Goal: Entertainment & Leisure: Consume media (video, audio)

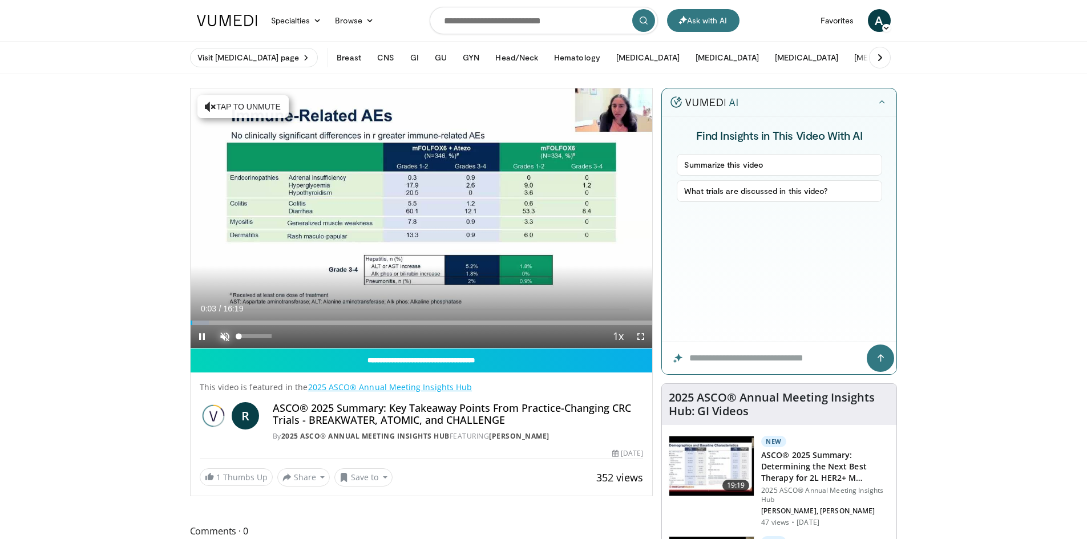
click at [224, 337] on span "Video Player" at bounding box center [224, 336] width 23 height 23
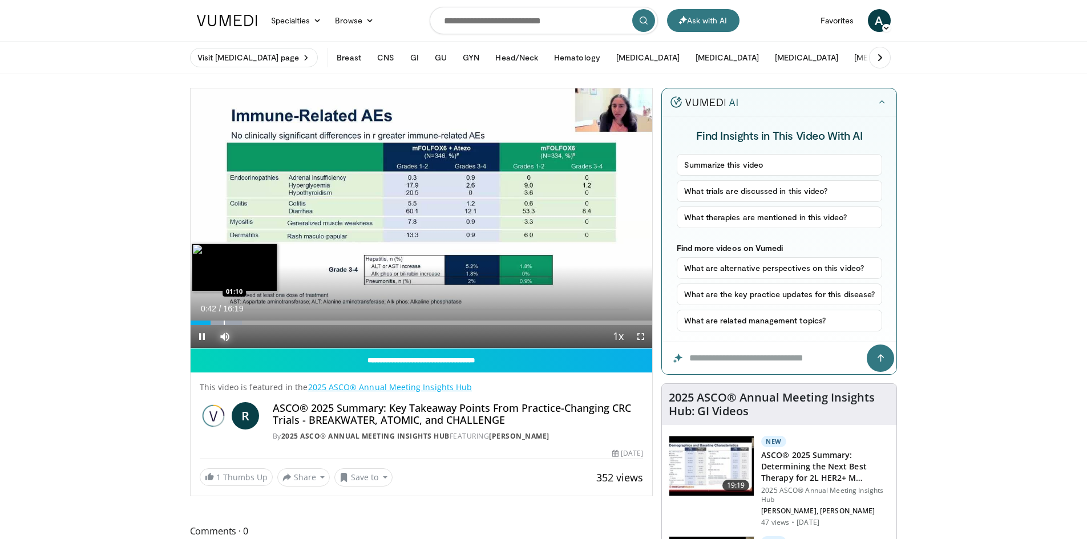
click at [224, 324] on div "Progress Bar" at bounding box center [224, 323] width 1 height 5
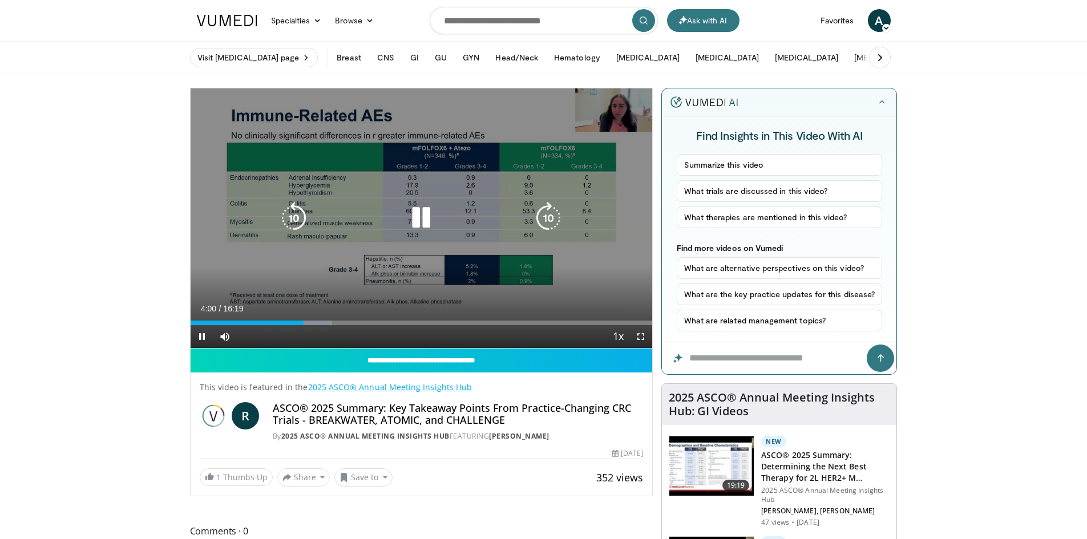
click at [541, 219] on icon "Video Player" at bounding box center [549, 218] width 32 height 32
click at [541, 218] on icon "Video Player" at bounding box center [549, 218] width 32 height 32
click at [552, 217] on icon "Video Player" at bounding box center [549, 218] width 32 height 32
click at [545, 215] on icon "Video Player" at bounding box center [549, 218] width 32 height 32
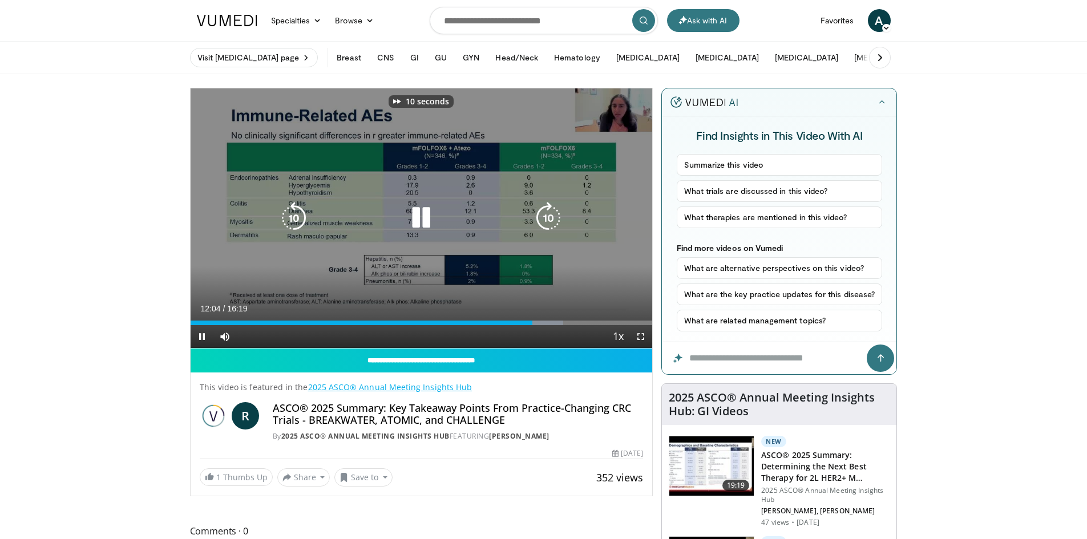
click at [542, 220] on icon "Video Player" at bounding box center [549, 218] width 32 height 32
click at [547, 216] on icon "Video Player" at bounding box center [549, 218] width 32 height 32
click at [542, 221] on icon "Video Player" at bounding box center [549, 218] width 32 height 32
